Goal: Information Seeking & Learning: Learn about a topic

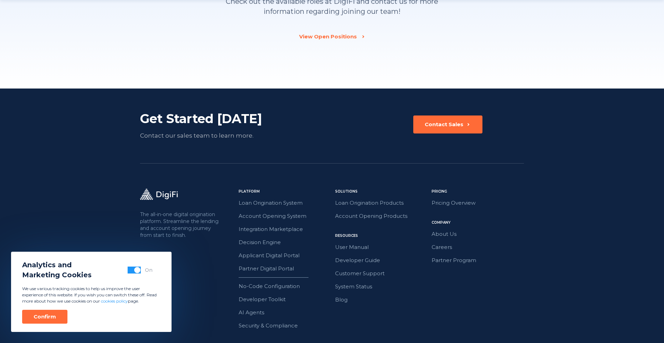
scroll to position [1051, 0]
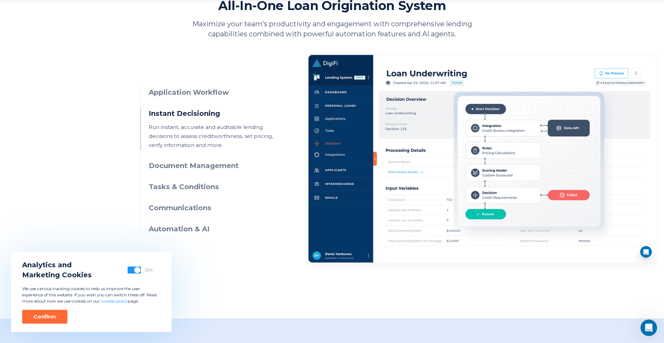
click at [201, 167] on h3 "Document Management" at bounding box center [212, 166] width 126 height 10
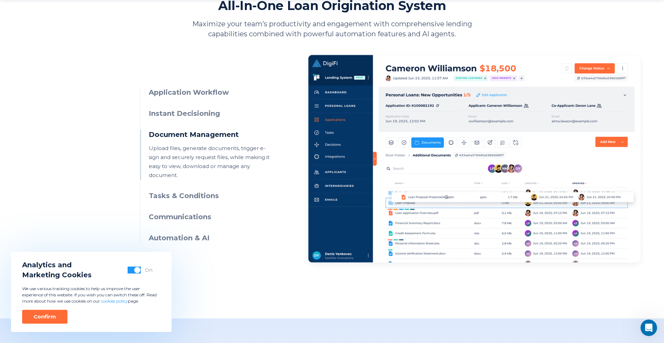
click at [198, 192] on ul "Application Workflow Manage applications through intuitive UIs, visual workflow…" at bounding box center [207, 165] width 134 height 156
click at [198, 191] on h3 "Tasks & Conditions" at bounding box center [212, 196] width 126 height 10
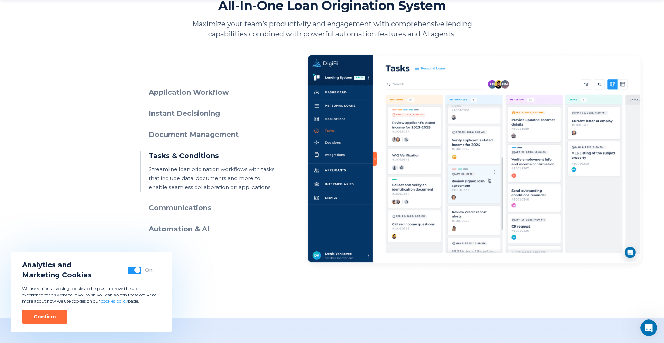
click at [196, 209] on h3 "Communications" at bounding box center [212, 208] width 126 height 10
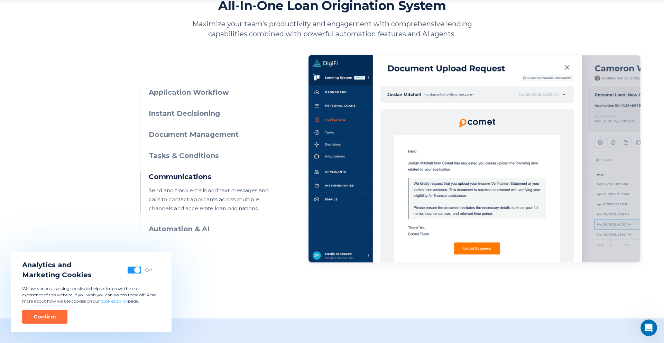
click at [194, 234] on h3 "Automation & AI" at bounding box center [212, 229] width 126 height 10
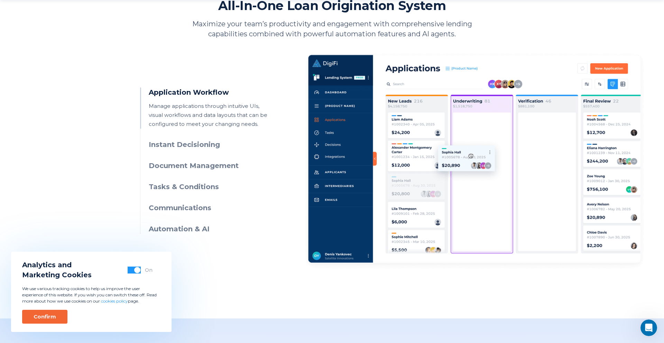
click at [45, 321] on button "Confirm" at bounding box center [44, 317] width 45 height 14
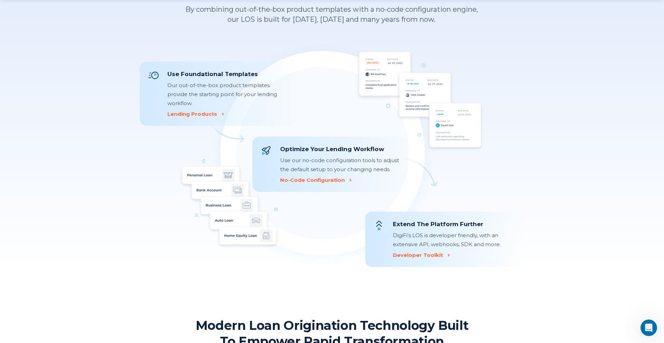
scroll to position [689, 0]
click at [319, 182] on div "No-Code Configuration" at bounding box center [312, 179] width 65 height 7
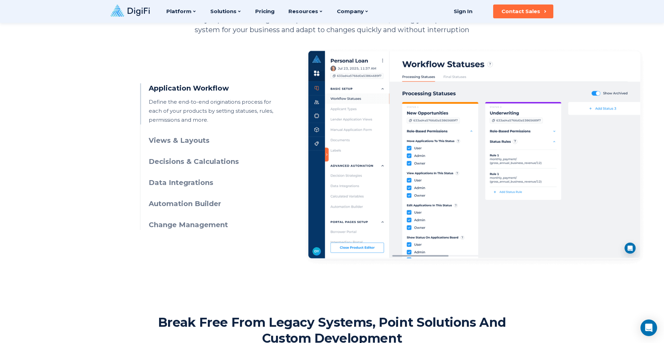
scroll to position [333, 0]
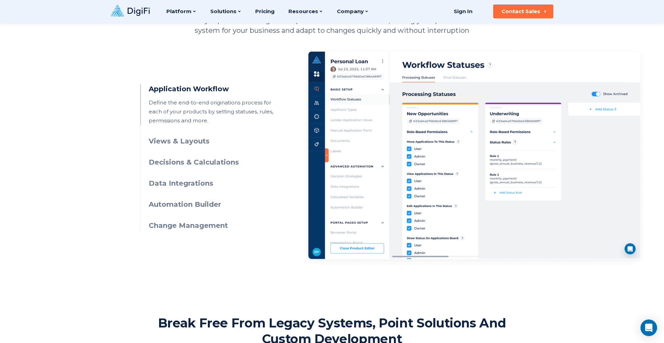
click at [203, 184] on h3 "Data Integrations" at bounding box center [212, 183] width 126 height 10
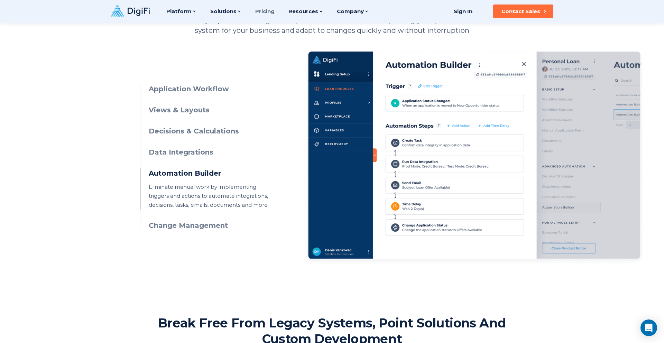
click at [262, 12] on link "Pricing" at bounding box center [264, 11] width 19 height 23
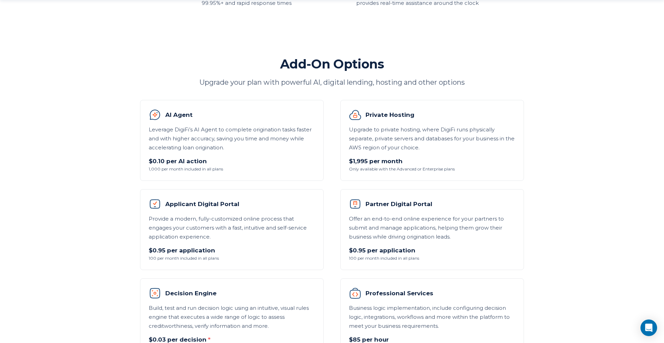
scroll to position [358, 0]
